Goal: Transaction & Acquisition: Purchase product/service

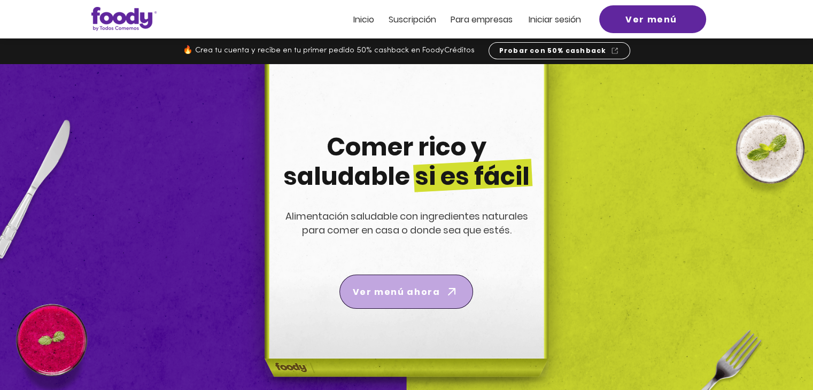
click at [431, 289] on span "Ver menú ahora" at bounding box center [396, 292] width 87 height 13
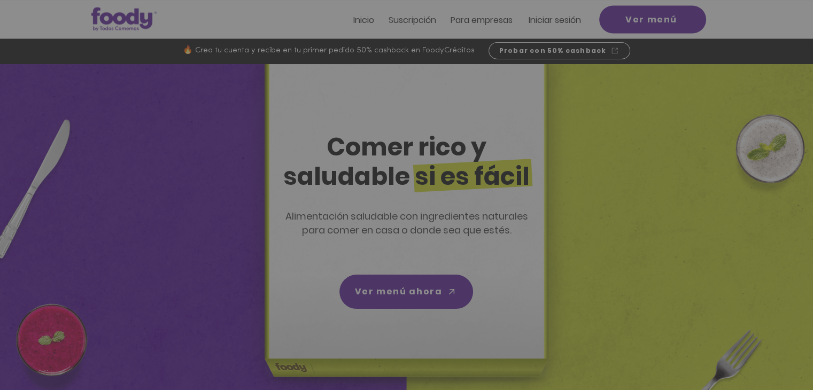
click at [507, 96] on img "Nuevos suscriptores 50% off" at bounding box center [406, 176] width 221 height 171
click at [505, 104] on icon "Volver al sitio" at bounding box center [506, 103] width 9 height 9
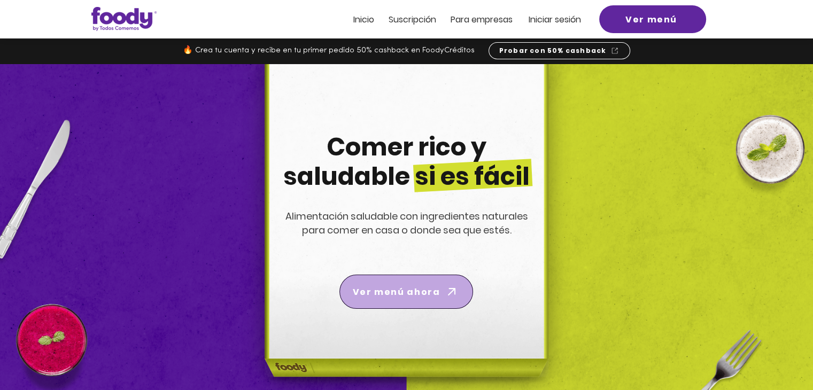
click at [405, 294] on span "Ver menú ahora" at bounding box center [396, 292] width 87 height 13
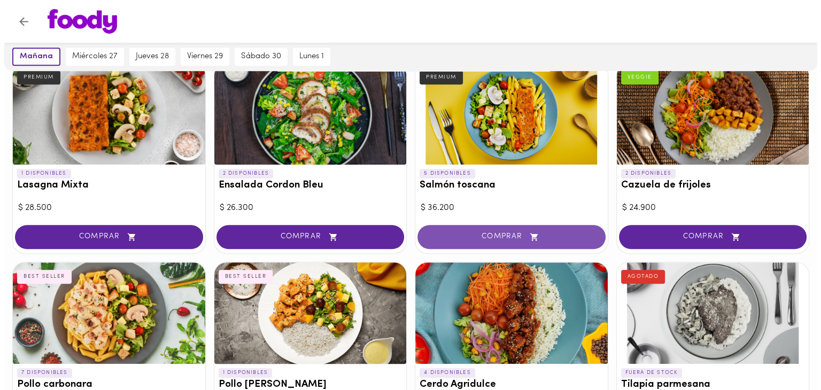
scroll to position [642, 0]
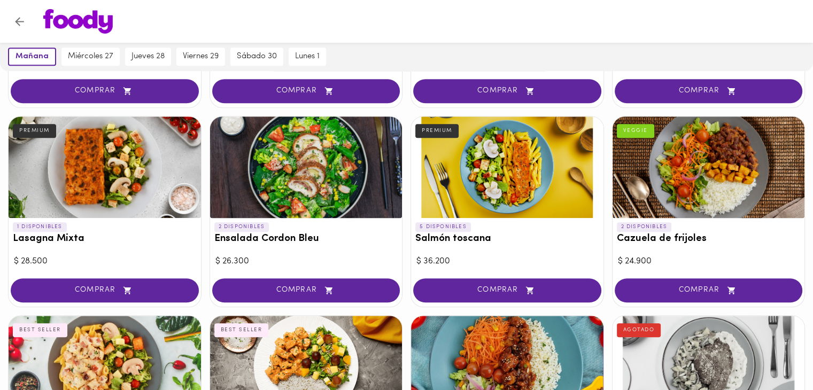
click at [460, 174] on div at bounding box center [507, 168] width 193 height 102
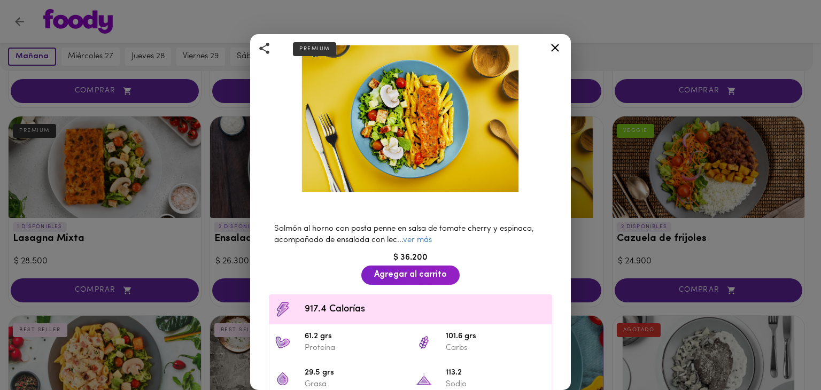
scroll to position [107, 0]
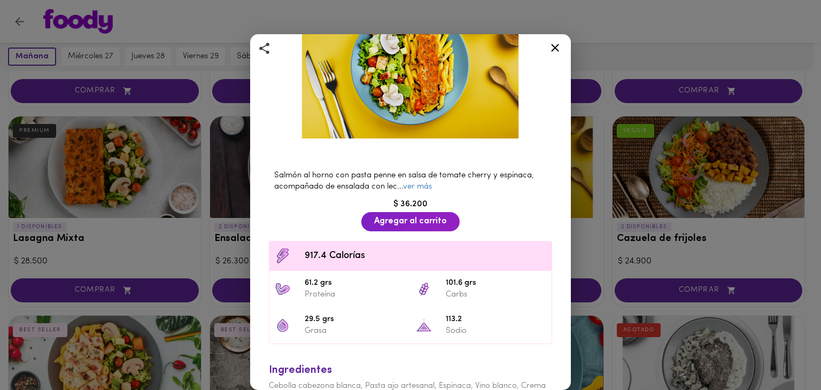
click at [550, 51] on icon at bounding box center [555, 47] width 13 height 13
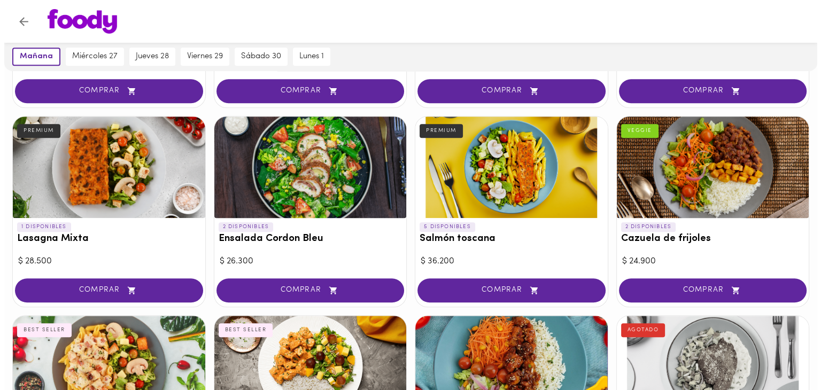
scroll to position [749, 0]
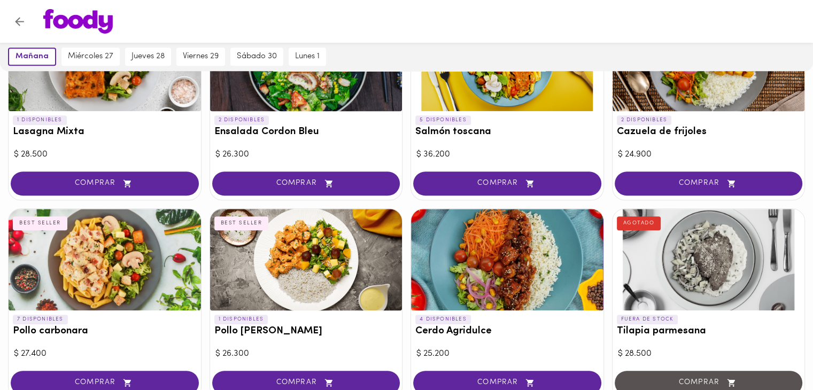
click at [116, 266] on div at bounding box center [105, 260] width 193 height 102
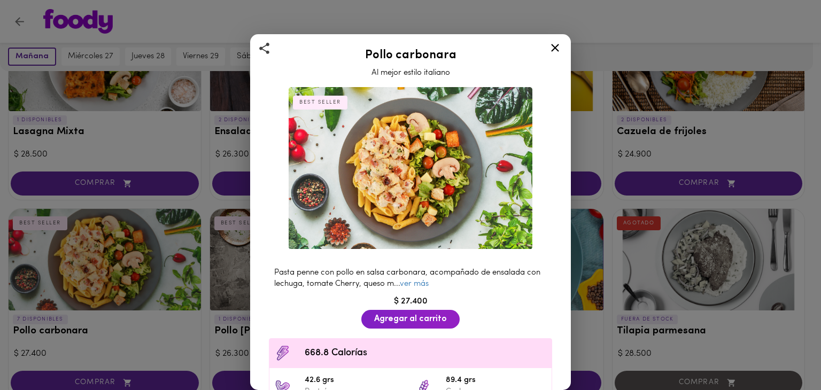
scroll to position [107, 0]
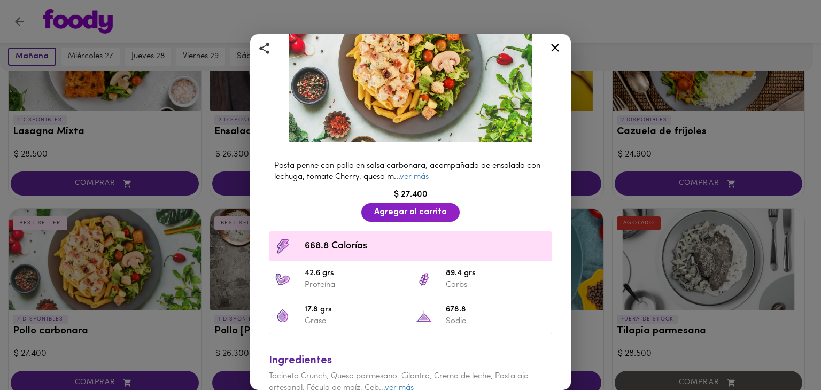
click at [554, 45] on icon at bounding box center [555, 48] width 8 height 8
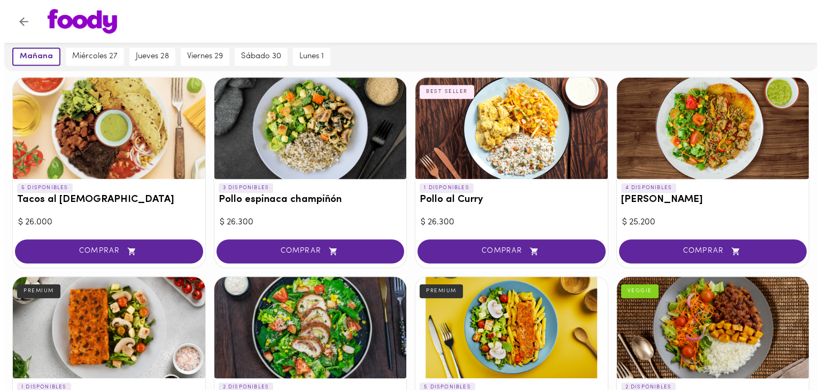
scroll to position [428, 0]
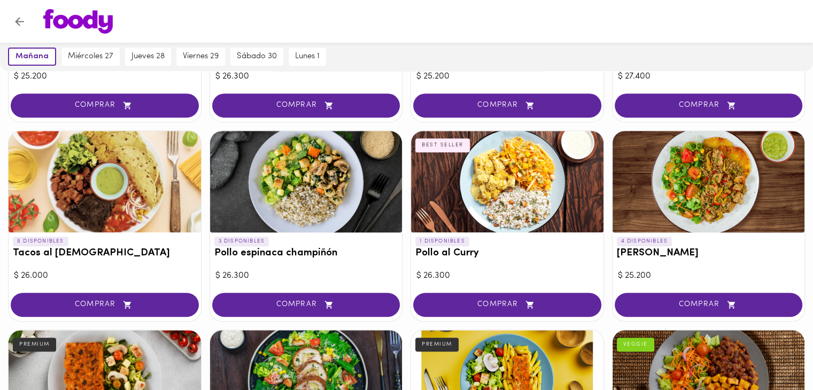
click at [710, 165] on div at bounding box center [709, 182] width 193 height 102
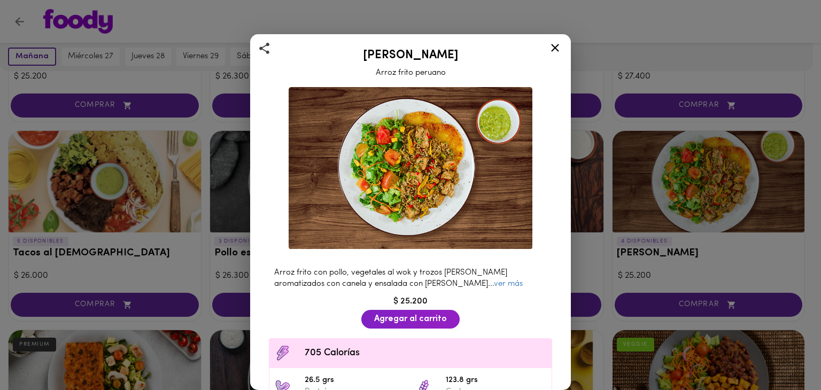
scroll to position [53, 0]
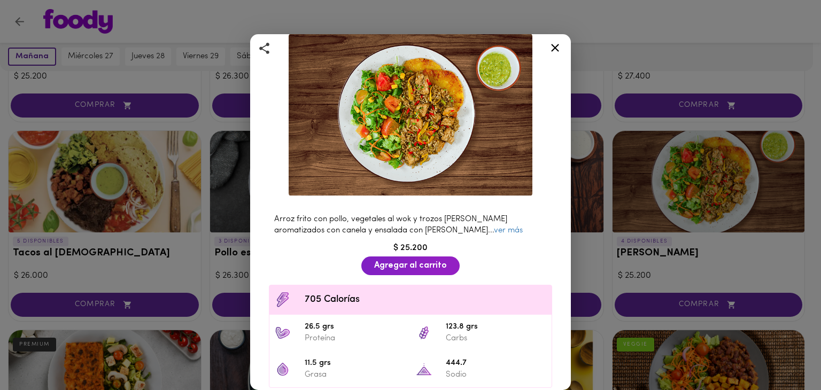
click at [554, 48] on icon at bounding box center [555, 48] width 8 height 8
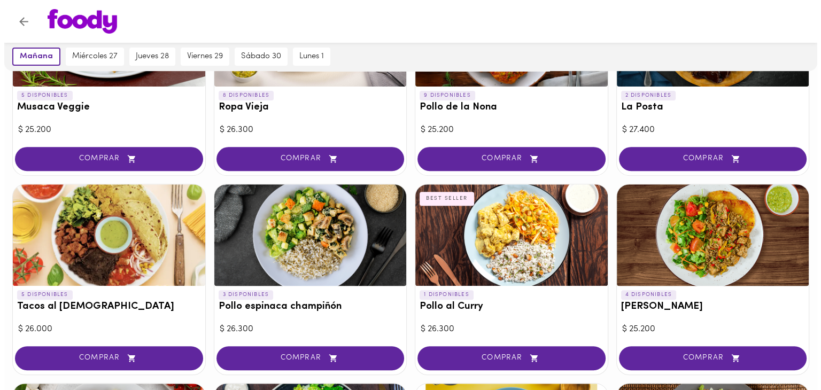
scroll to position [321, 0]
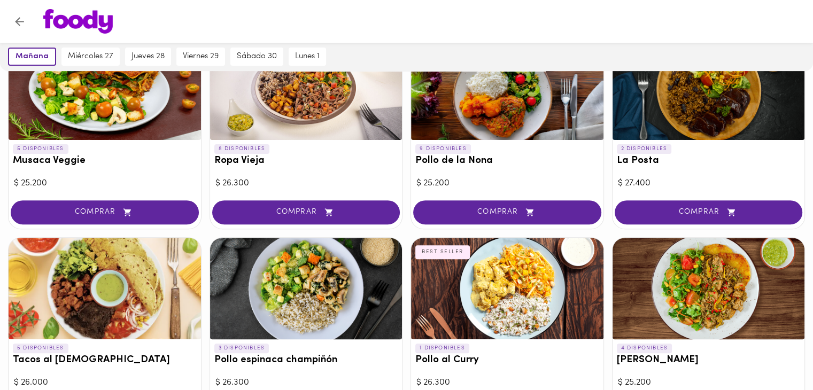
click at [350, 315] on div at bounding box center [306, 289] width 193 height 102
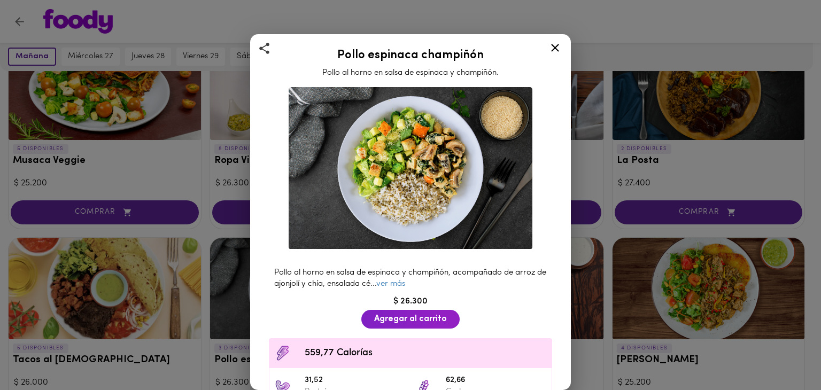
scroll to position [53, 0]
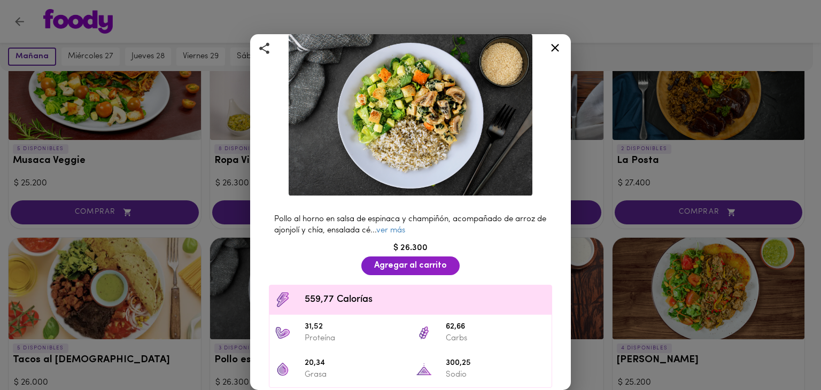
click at [556, 50] on icon at bounding box center [555, 47] width 13 height 13
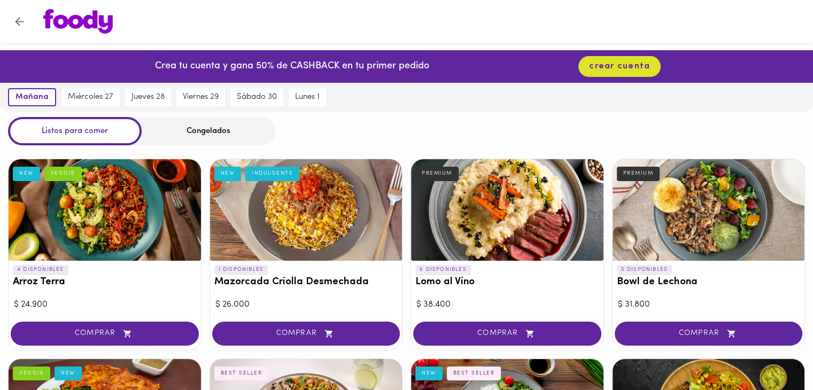
click at [329, 195] on div at bounding box center [306, 210] width 193 height 102
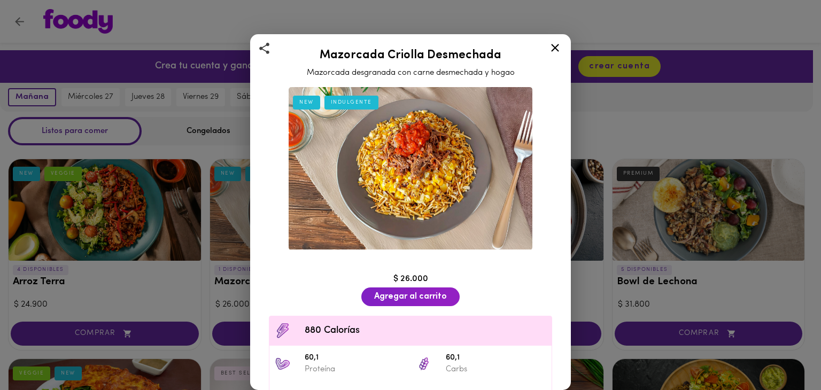
scroll to position [53, 0]
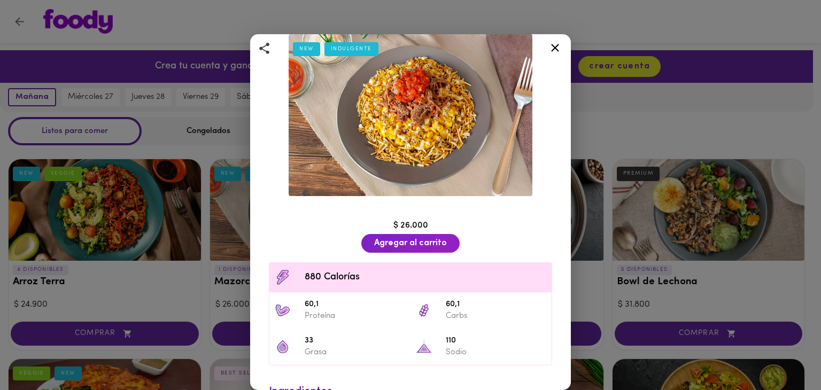
click at [558, 46] on icon at bounding box center [555, 47] width 13 height 13
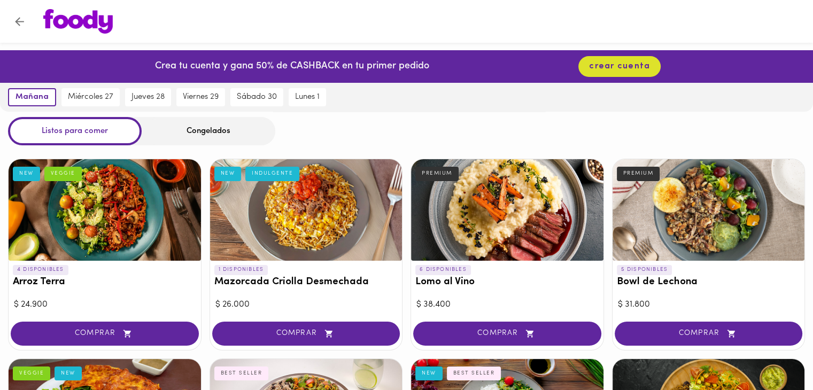
click at [116, 234] on div at bounding box center [105, 210] width 193 height 102
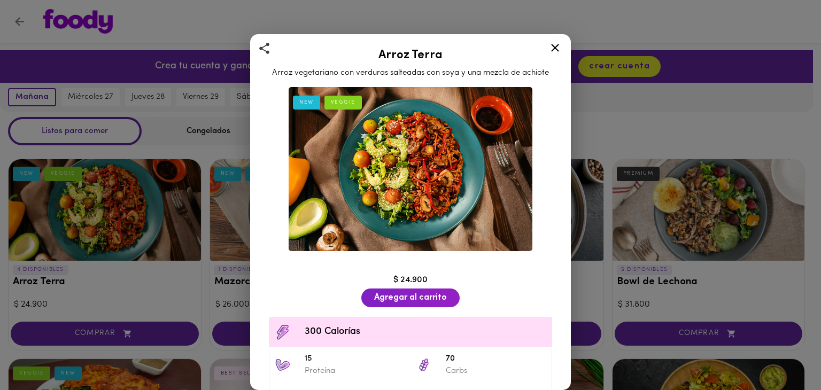
scroll to position [53, 0]
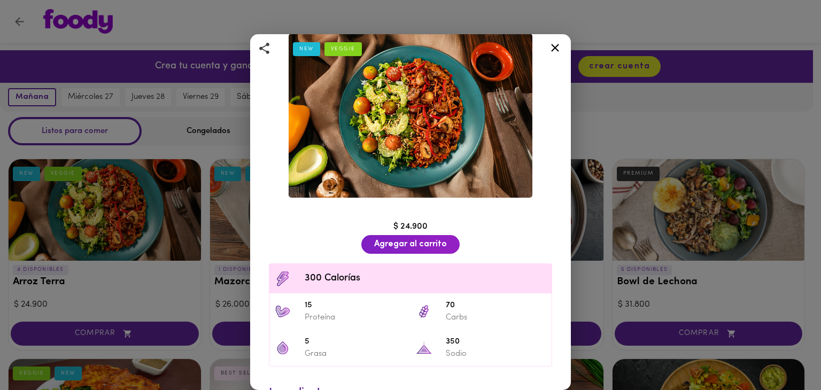
click at [556, 50] on icon at bounding box center [555, 48] width 8 height 8
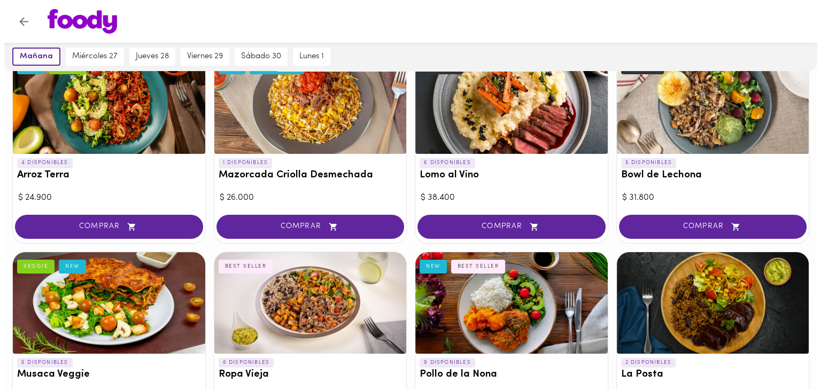
scroll to position [160, 0]
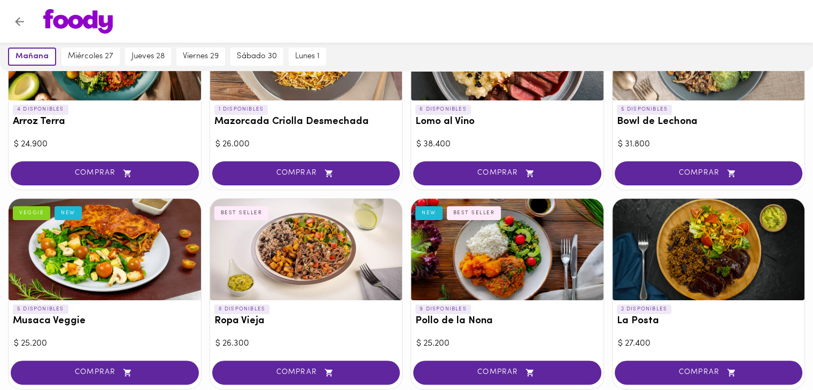
click at [314, 292] on div at bounding box center [306, 250] width 193 height 102
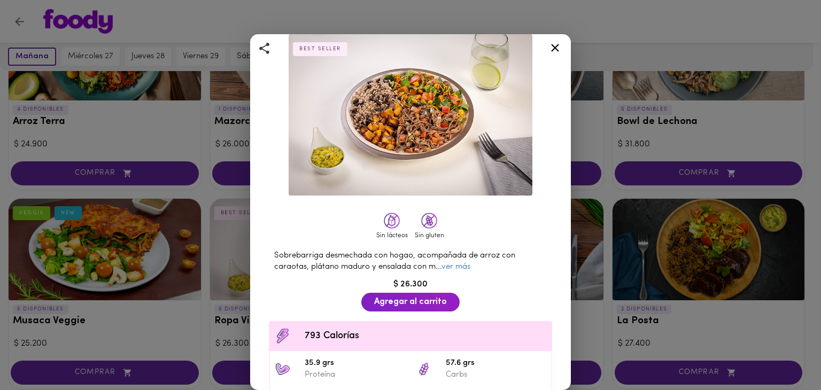
scroll to position [107, 0]
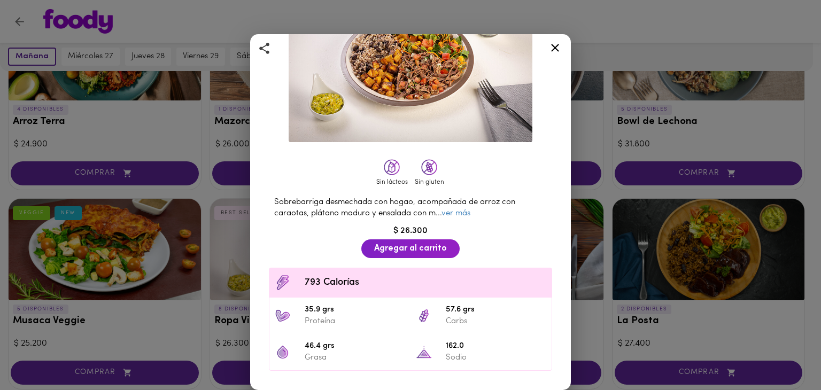
click at [555, 52] on icon at bounding box center [555, 47] width 13 height 13
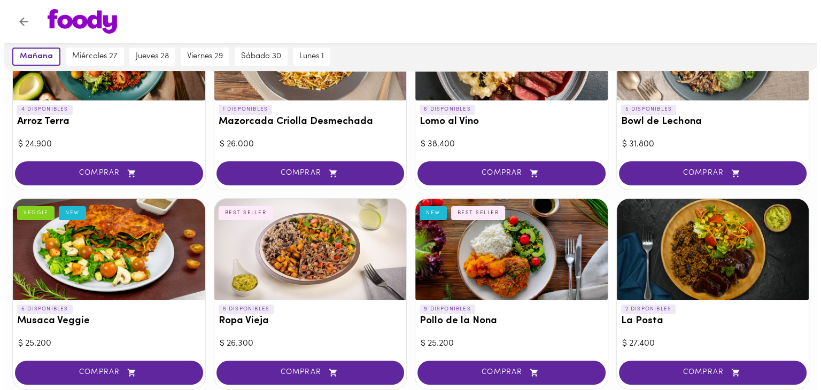
scroll to position [214, 0]
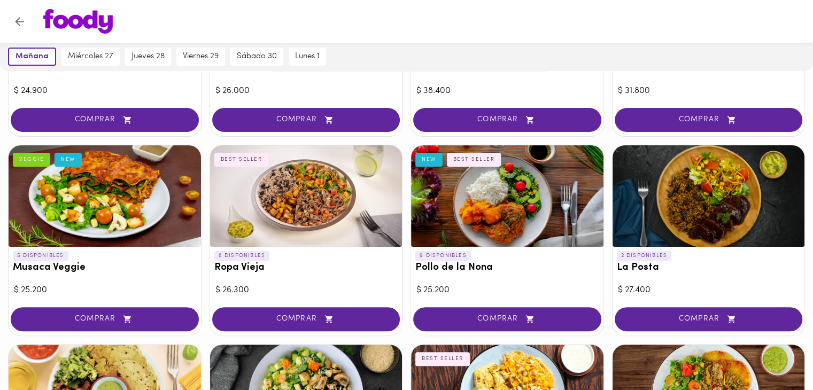
click at [662, 264] on h3 "La Posta" at bounding box center [709, 268] width 184 height 11
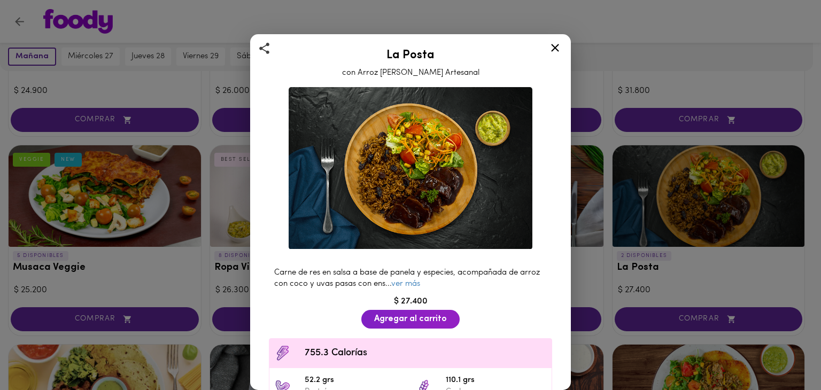
scroll to position [53, 0]
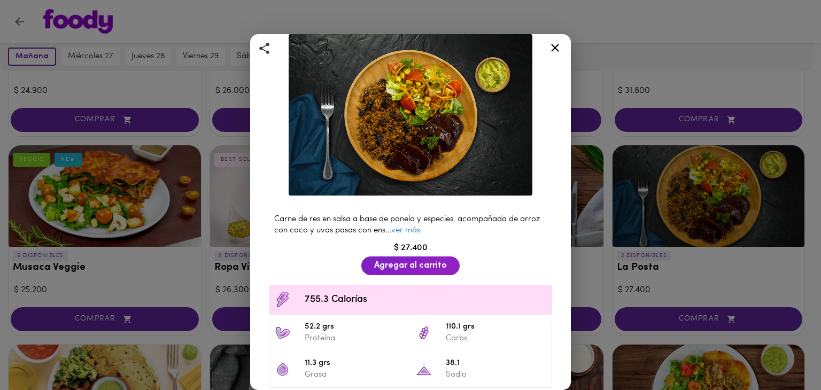
click at [556, 49] on icon at bounding box center [555, 48] width 8 height 8
